Goal: Use online tool/utility

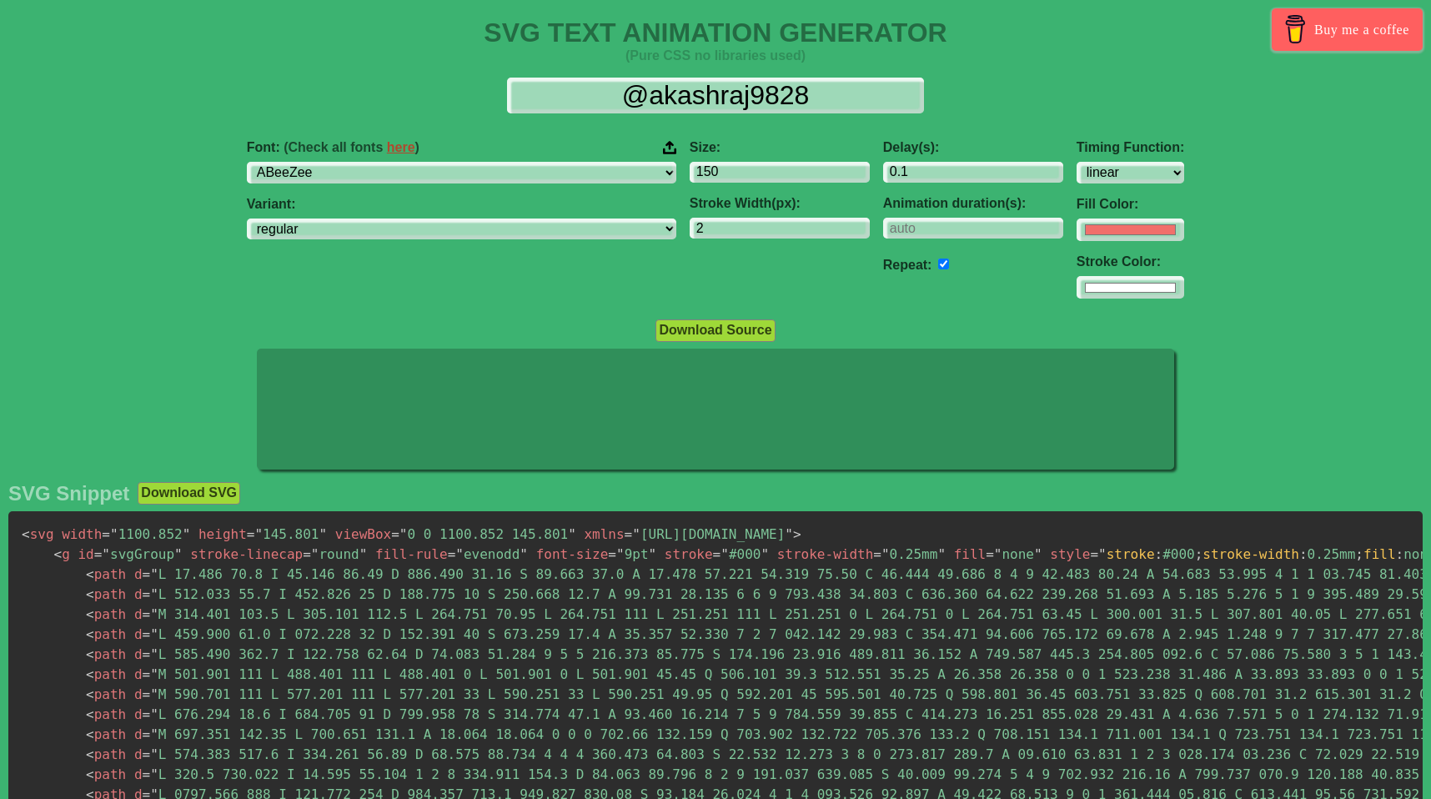
select select "linear"
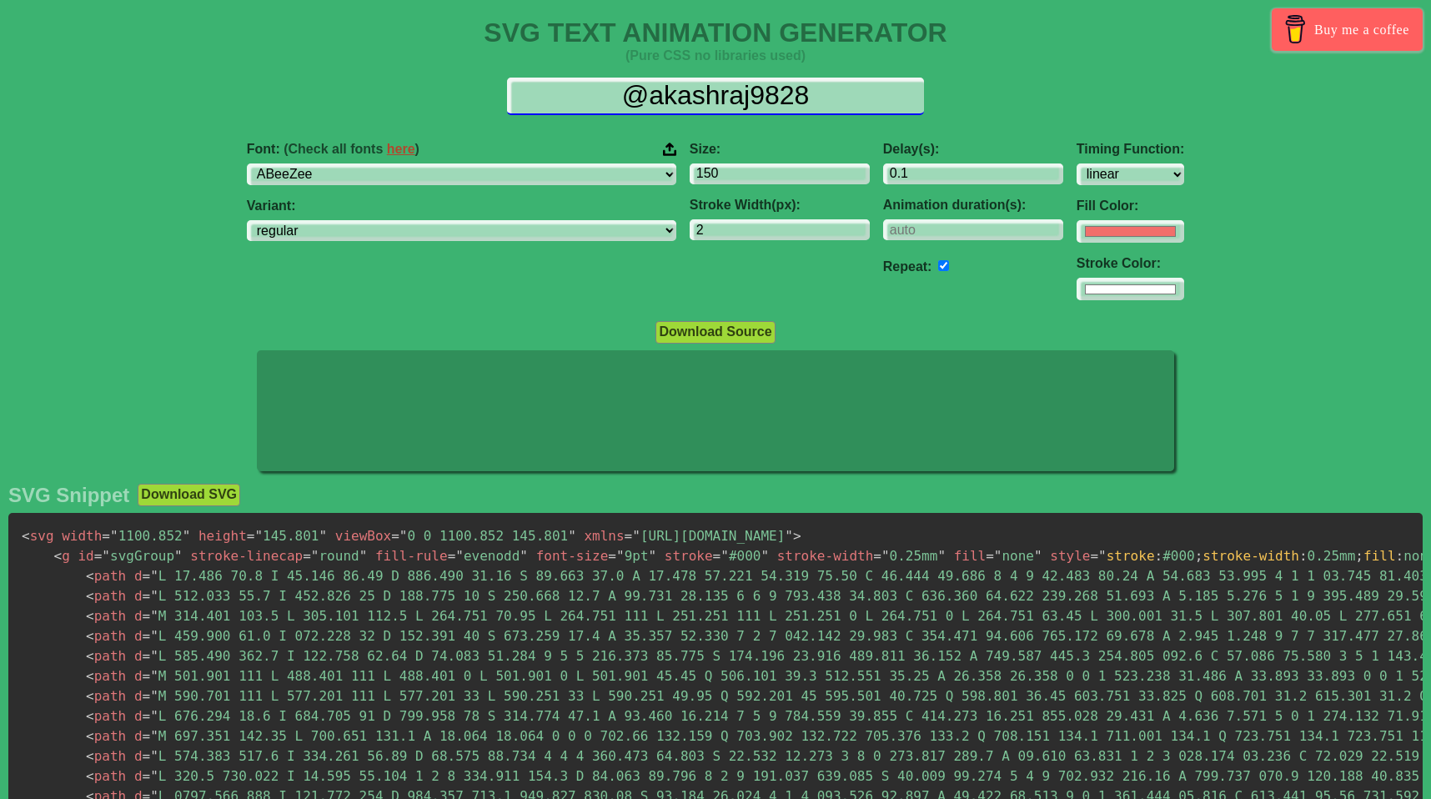
click at [699, 78] on input "@akashraj9828" at bounding box center [715, 97] width 417 height 38
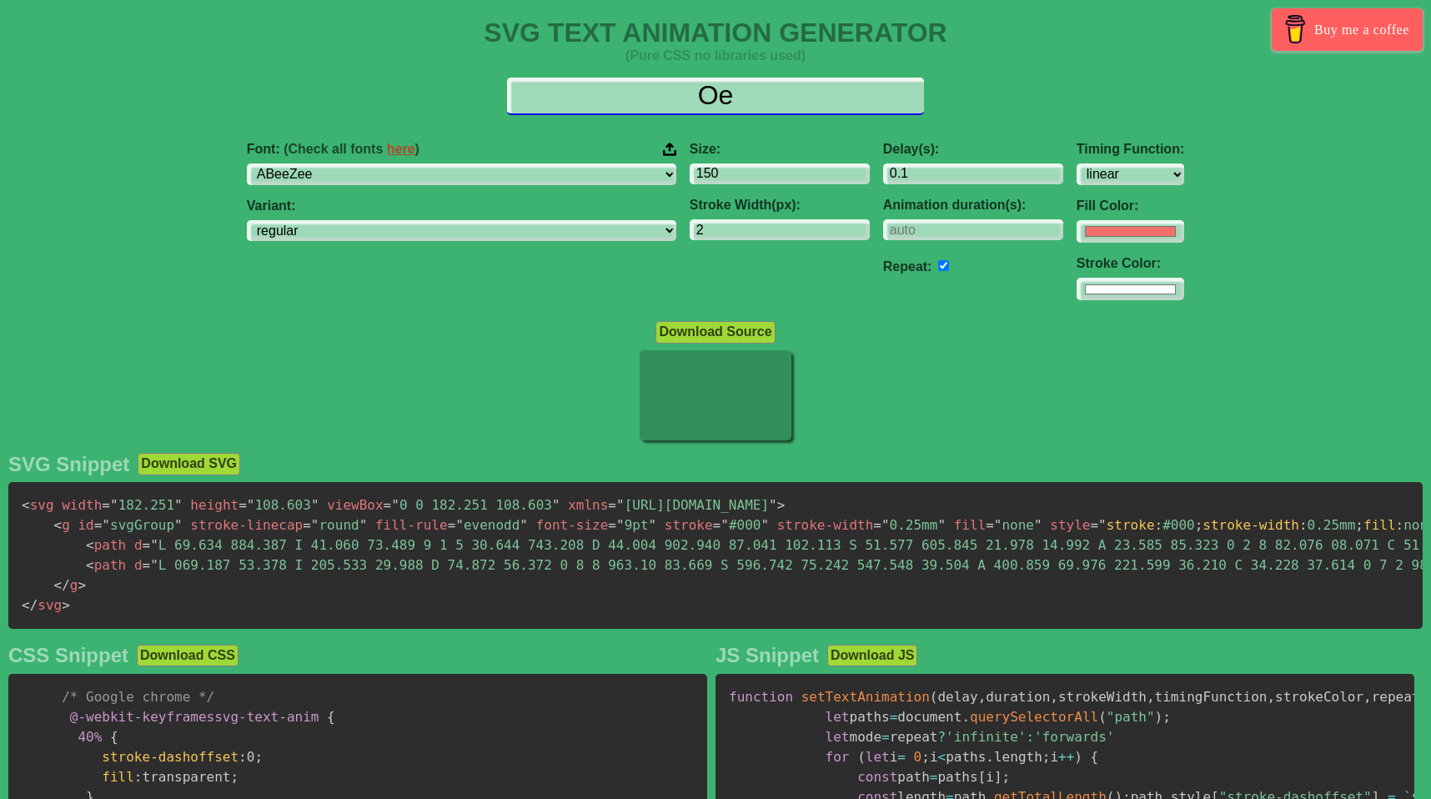
type input "O"
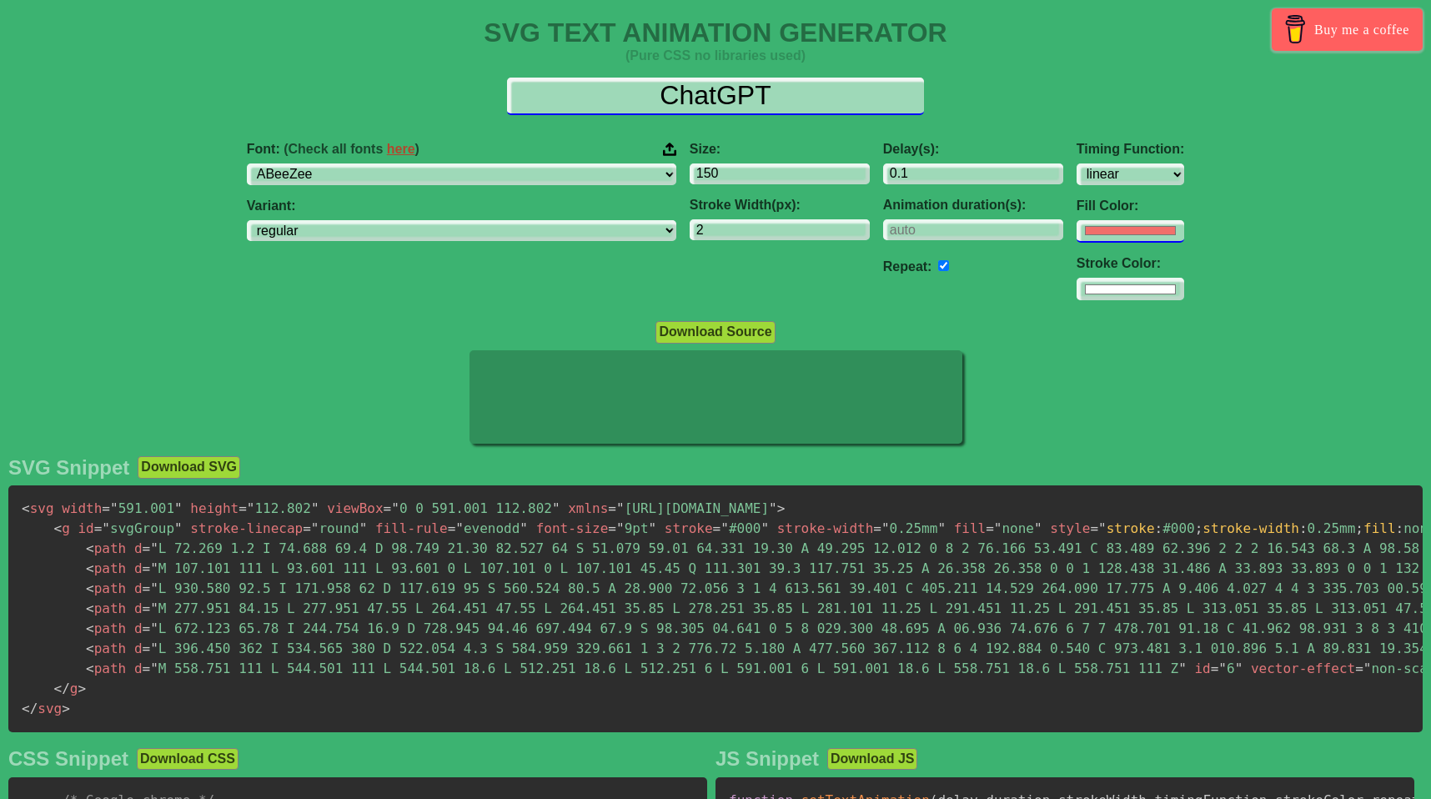
type input "ChatGPT"
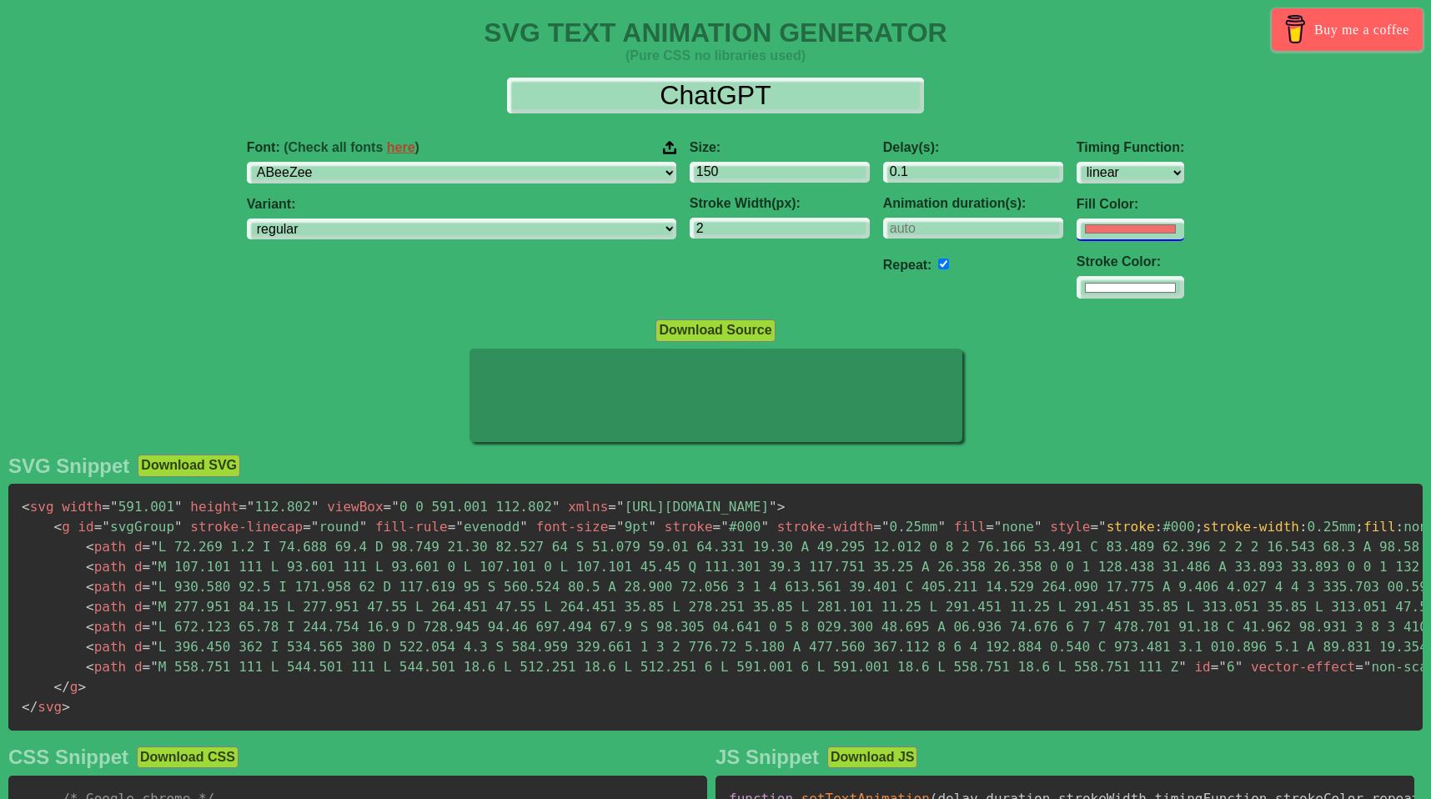
click at [1076, 227] on input "#f16f6b" at bounding box center [1130, 229] width 108 height 23
type input "#ff0000"
click at [284, 290] on div "Font: (Check all fonts here ) ABeeZee [PERSON_NAME] Display AR One Sans [PERSON…" at bounding box center [715, 220] width 1431 height 186
